Goal: Navigation & Orientation: Find specific page/section

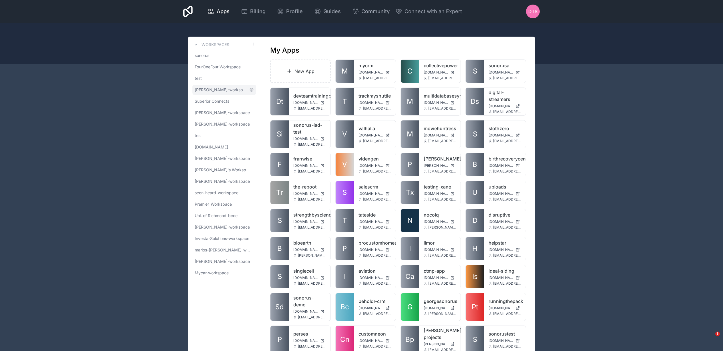
click at [218, 89] on span "[PERSON_NAME]-workspace" at bounding box center [221, 90] width 52 height 6
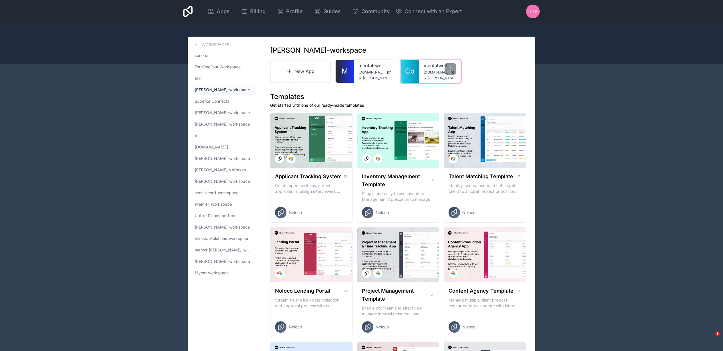
click at [412, 69] on span "Cp" at bounding box center [409, 71] width 9 height 9
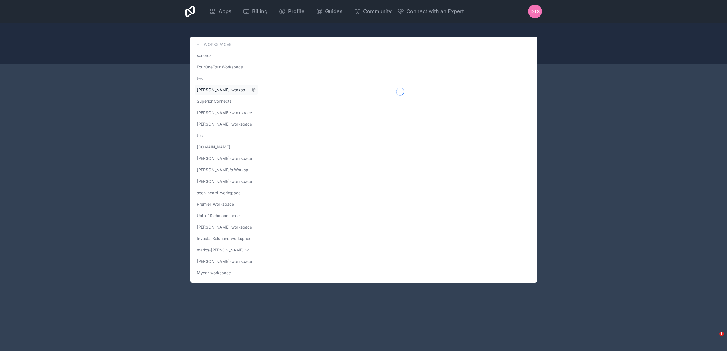
click at [229, 91] on span "[PERSON_NAME]-workspace" at bounding box center [223, 90] width 52 height 6
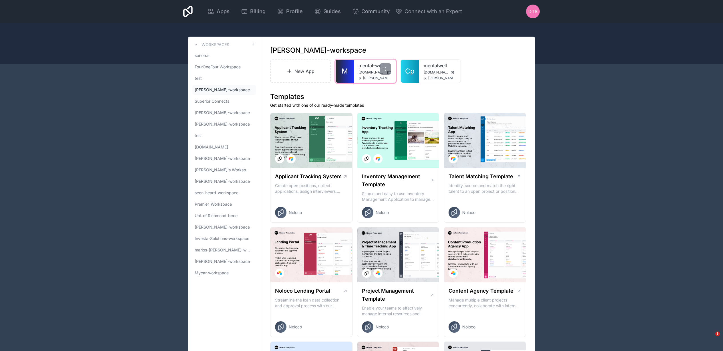
click at [347, 69] on span "M" at bounding box center [345, 71] width 6 height 9
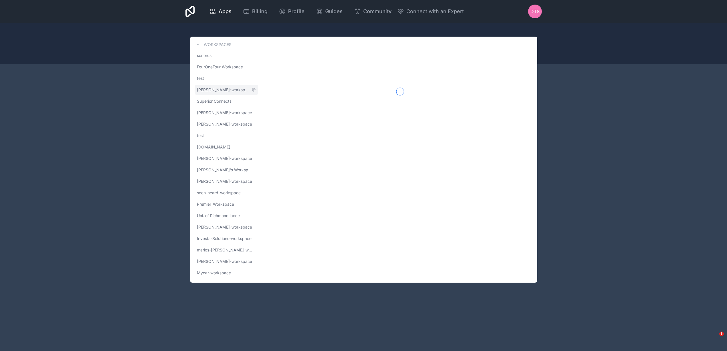
click at [219, 92] on span "[PERSON_NAME]-workspace" at bounding box center [223, 90] width 52 height 6
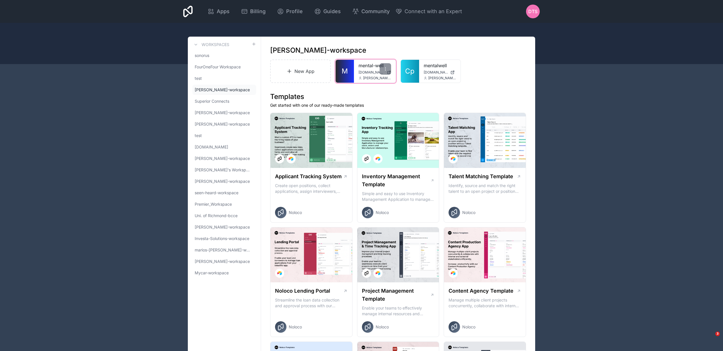
click at [352, 73] on link "M" at bounding box center [345, 71] width 18 height 23
